Goal: Task Accomplishment & Management: Manage account settings

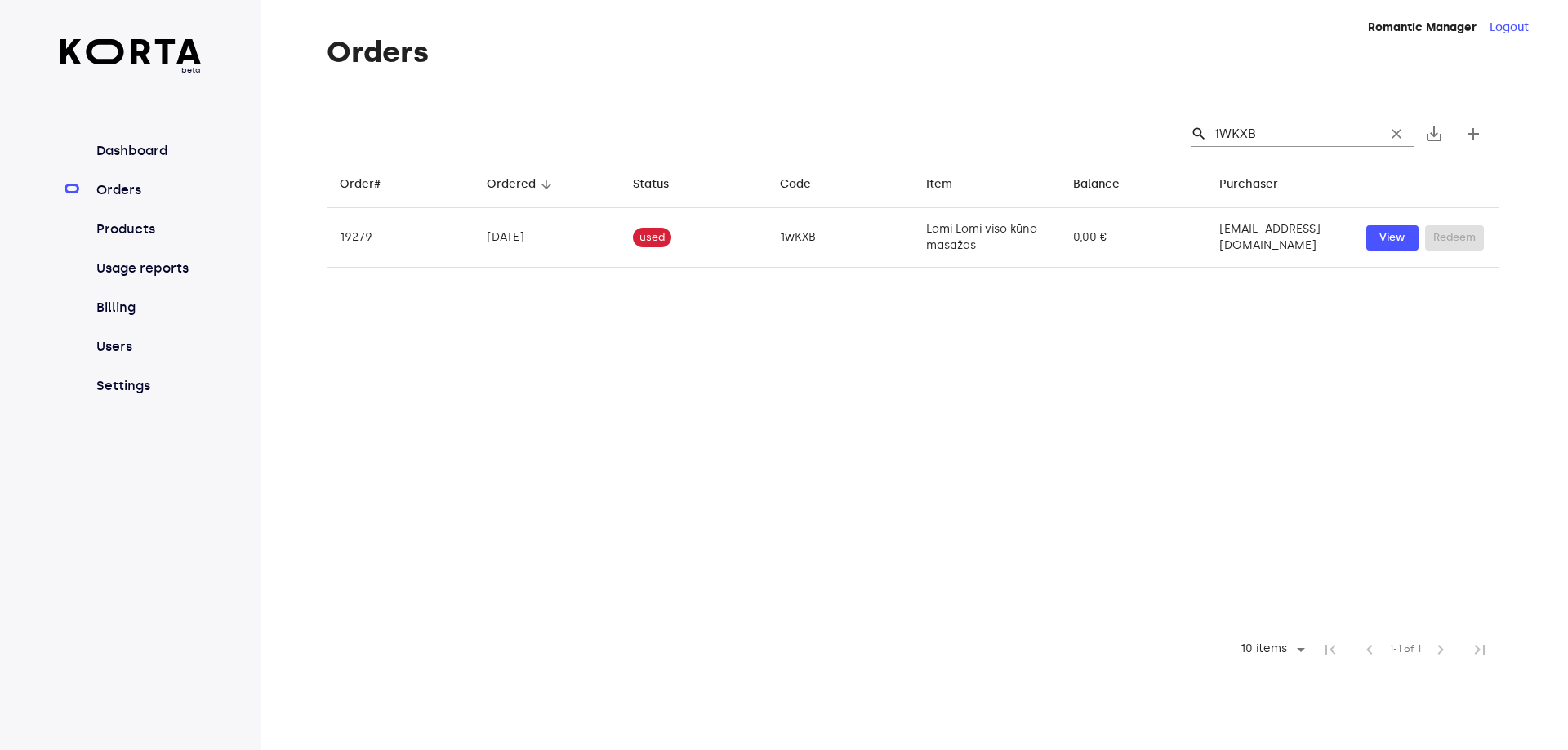
click at [113, 185] on link "Orders" at bounding box center [147, 190] width 109 height 20
click at [1261, 134] on input "1WKXB" at bounding box center [1292, 134] width 158 height 26
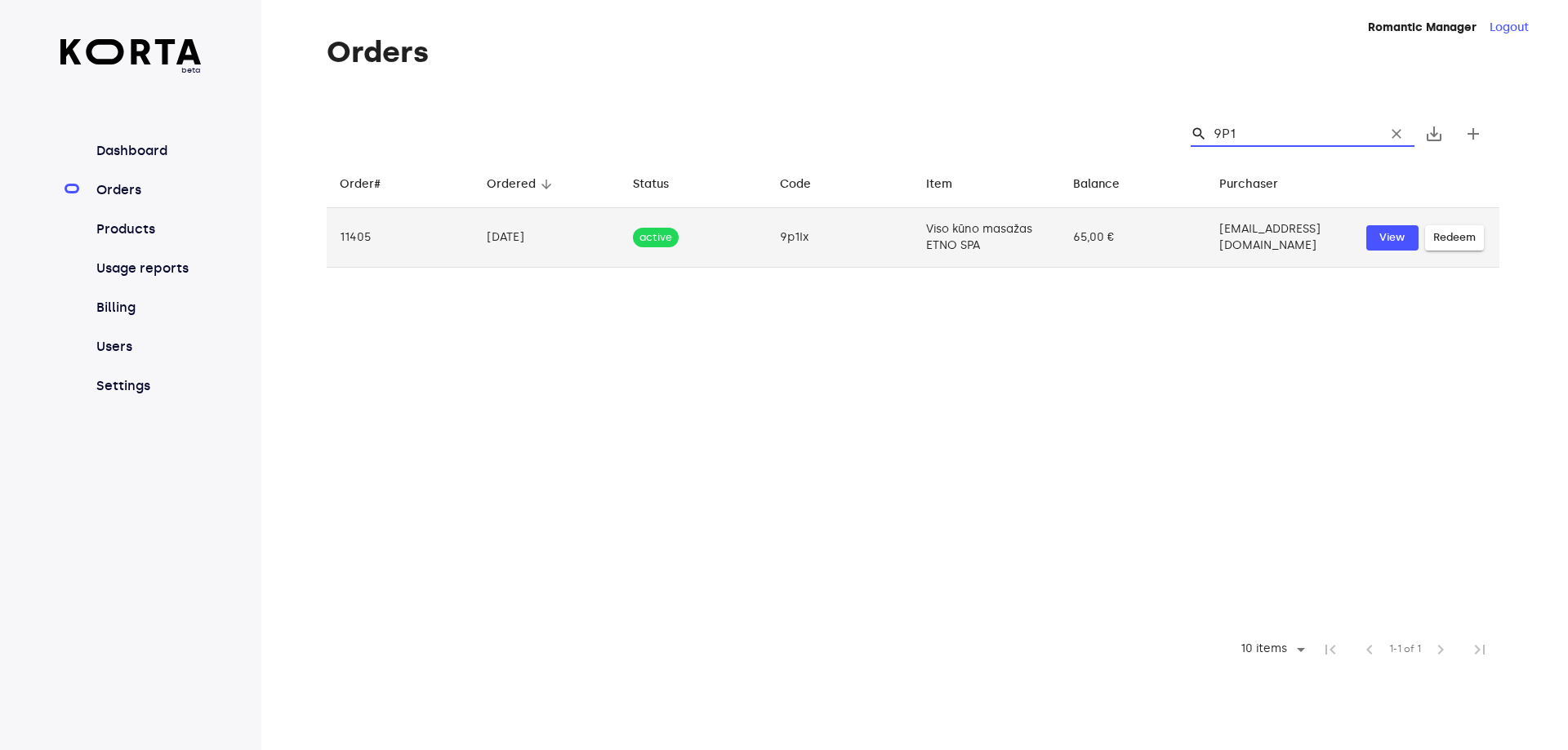
type input "9P1"
click at [981, 239] on td "Viso kūno masažas ETNO SPA" at bounding box center [986, 238] width 147 height 60
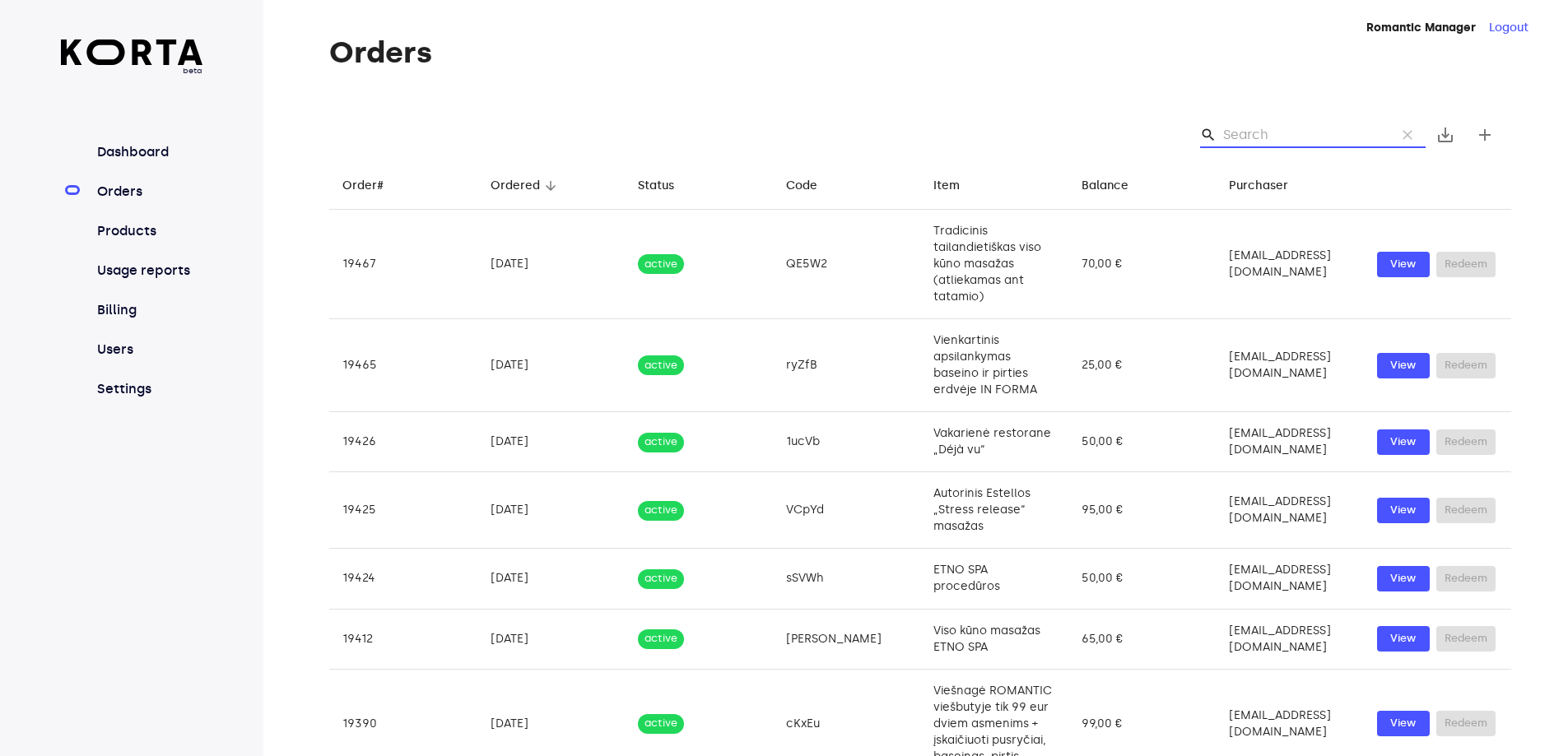
click at [1363, 130] on input "Search" at bounding box center [1303, 135] width 160 height 26
drag, startPoint x: 1363, startPoint y: 130, endPoint x: 1353, endPoint y: 140, distance: 14.1
click at [1353, 140] on input "Search" at bounding box center [1303, 135] width 160 height 26
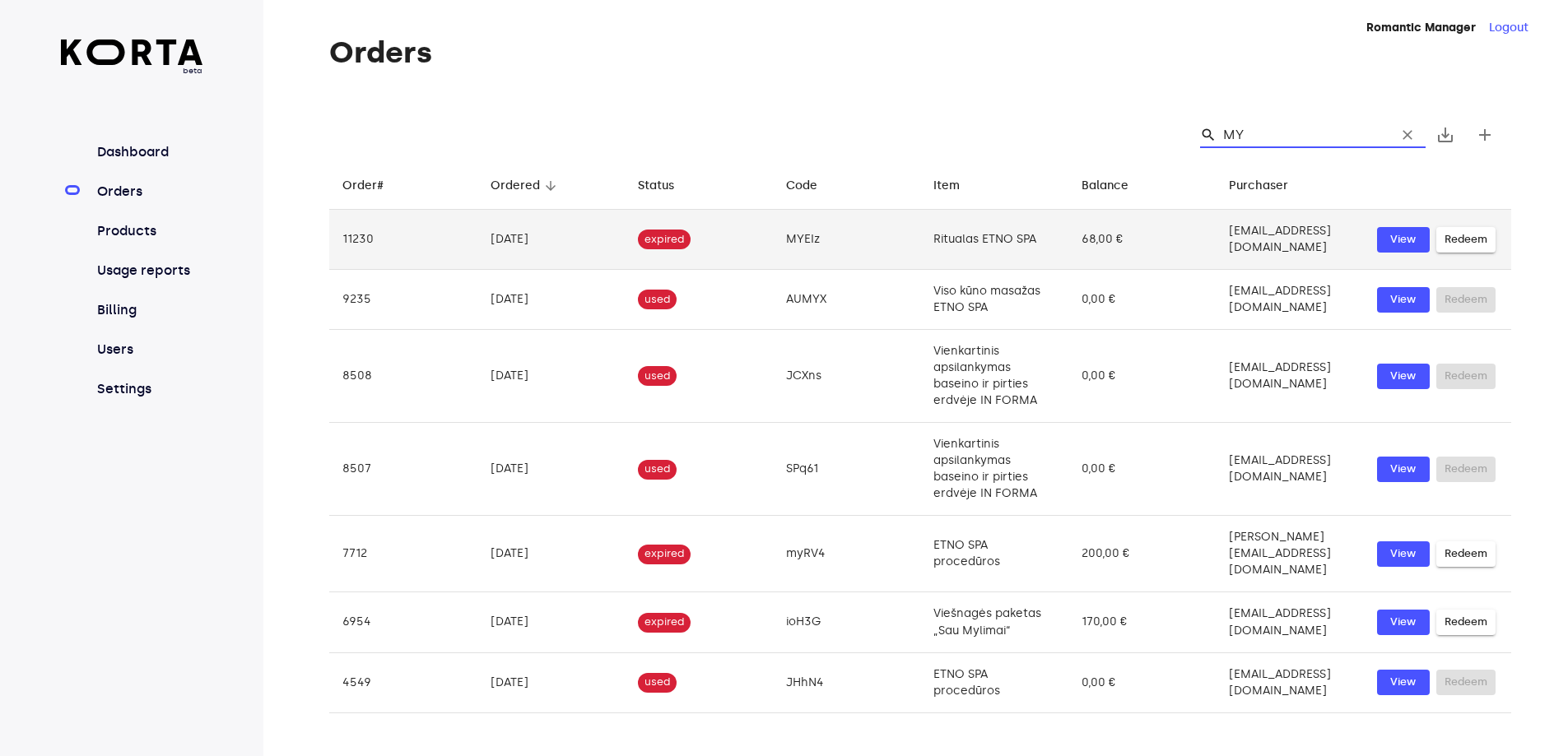
type input "MY"
click at [774, 246] on td "MYEIz" at bounding box center [847, 240] width 148 height 60
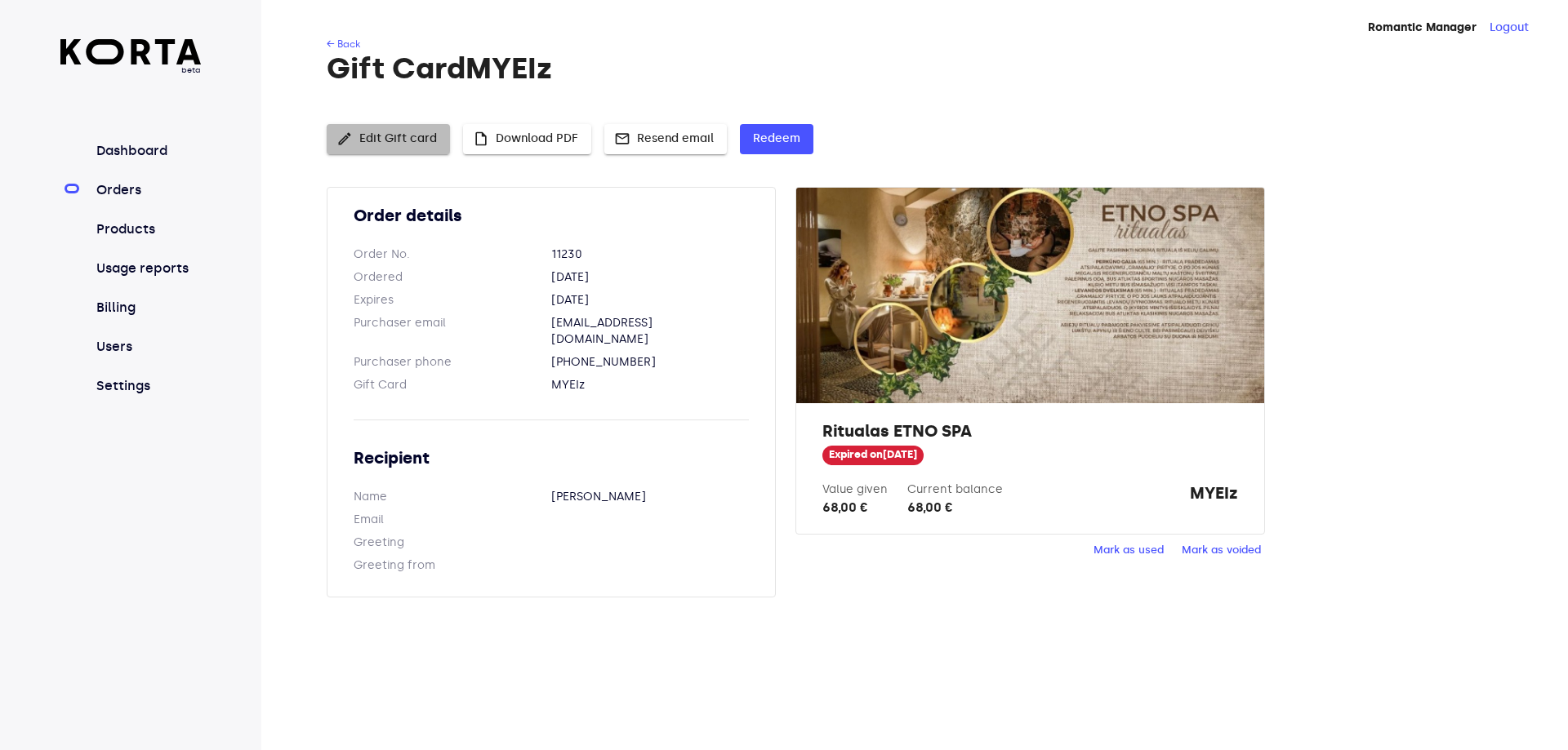
click at [406, 128] on button "edit Edit Gift card" at bounding box center [388, 138] width 123 height 30
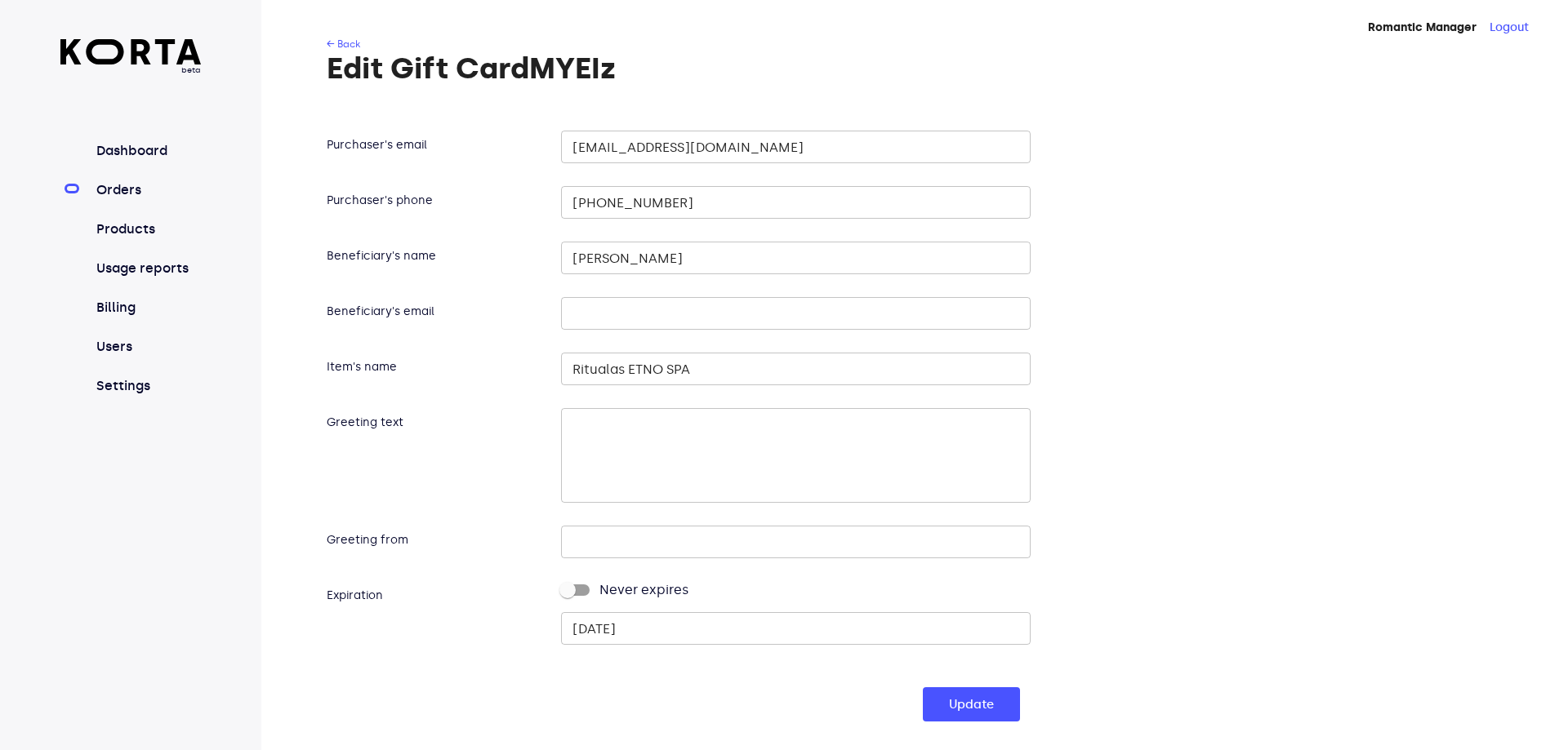
click at [659, 622] on input "[DATE]" at bounding box center [795, 629] width 469 height 33
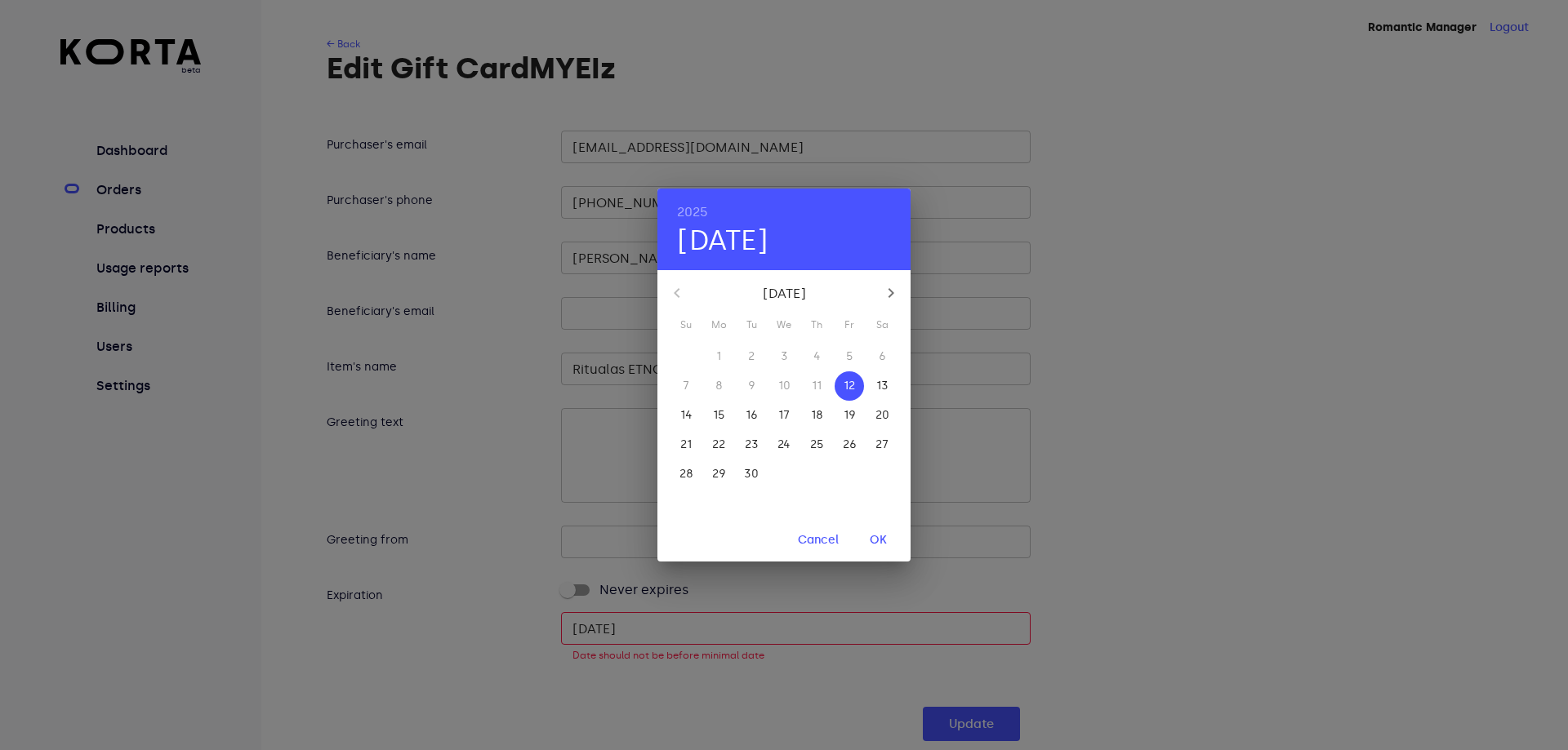
click at [756, 475] on p "30" at bounding box center [751, 474] width 14 height 16
click at [867, 536] on span "OK" at bounding box center [878, 541] width 39 height 21
type input "[DATE]"
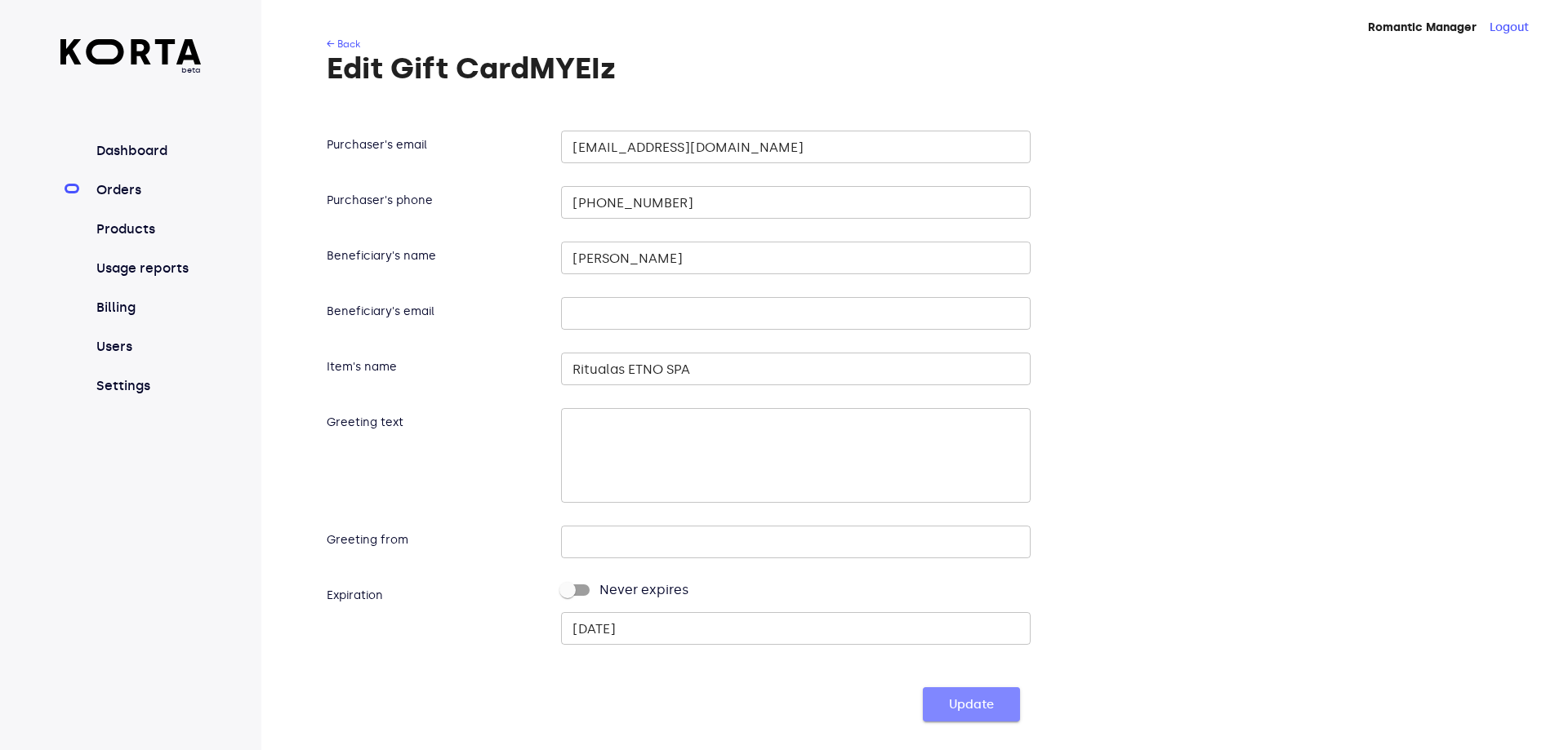
click at [971, 709] on span "Update" at bounding box center [972, 704] width 45 height 21
